Goal: Navigation & Orientation: Find specific page/section

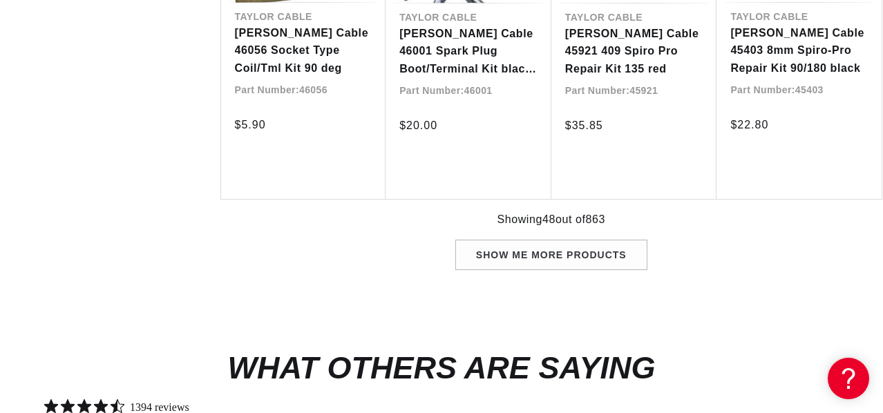
scroll to position [0, 369]
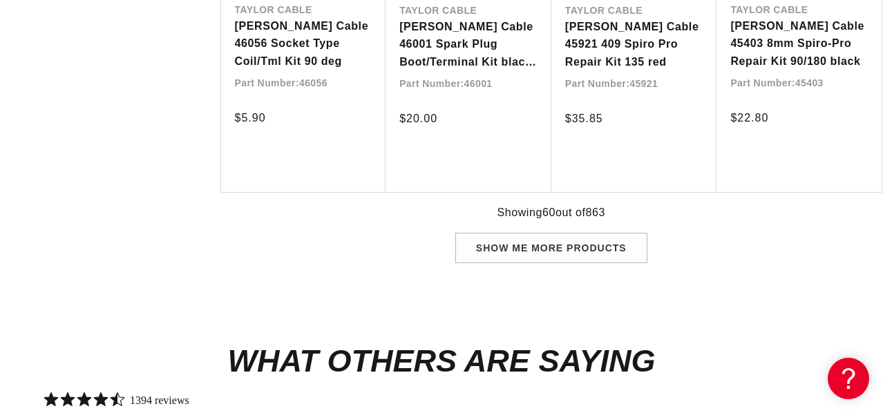
scroll to position [5251, 0]
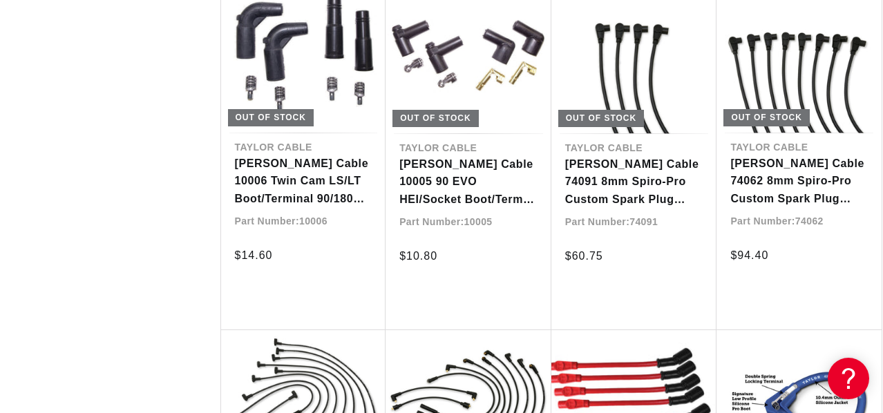
scroll to position [0, 759]
